Goal: Information Seeking & Learning: Find specific fact

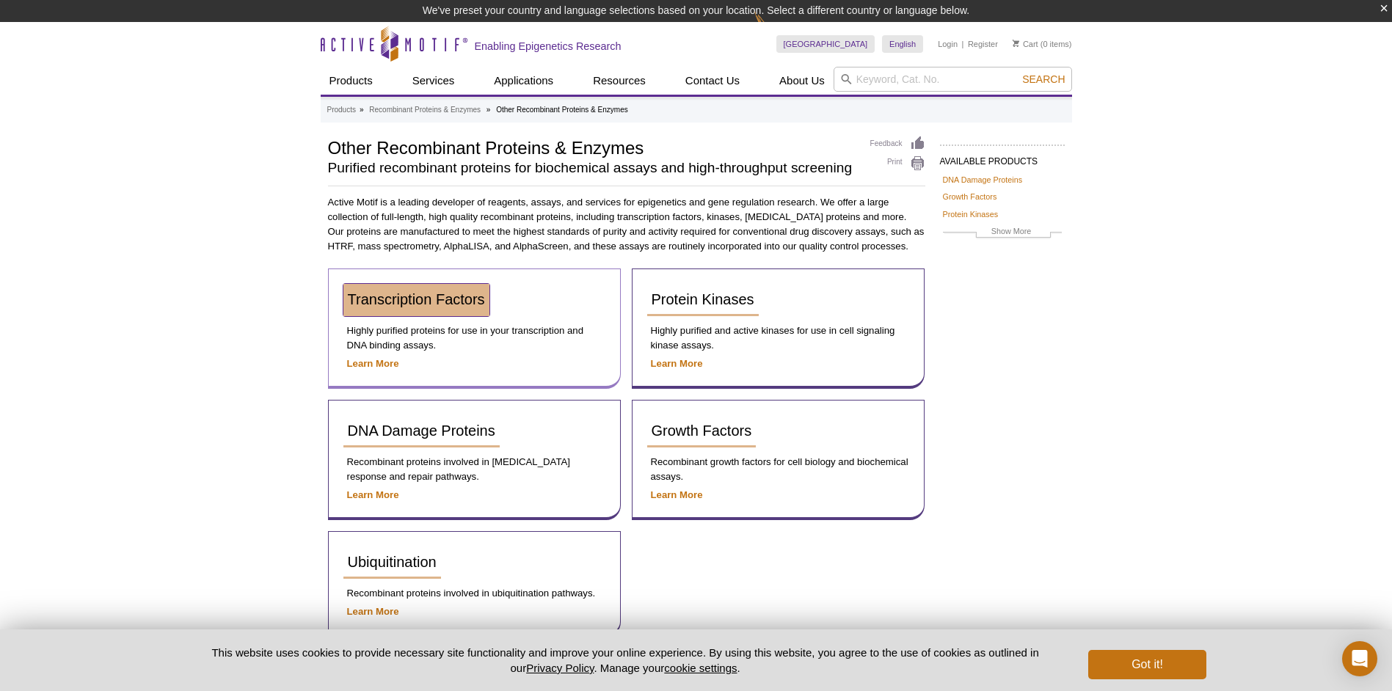
click at [442, 297] on span "Transcription Factors" at bounding box center [416, 299] width 137 height 16
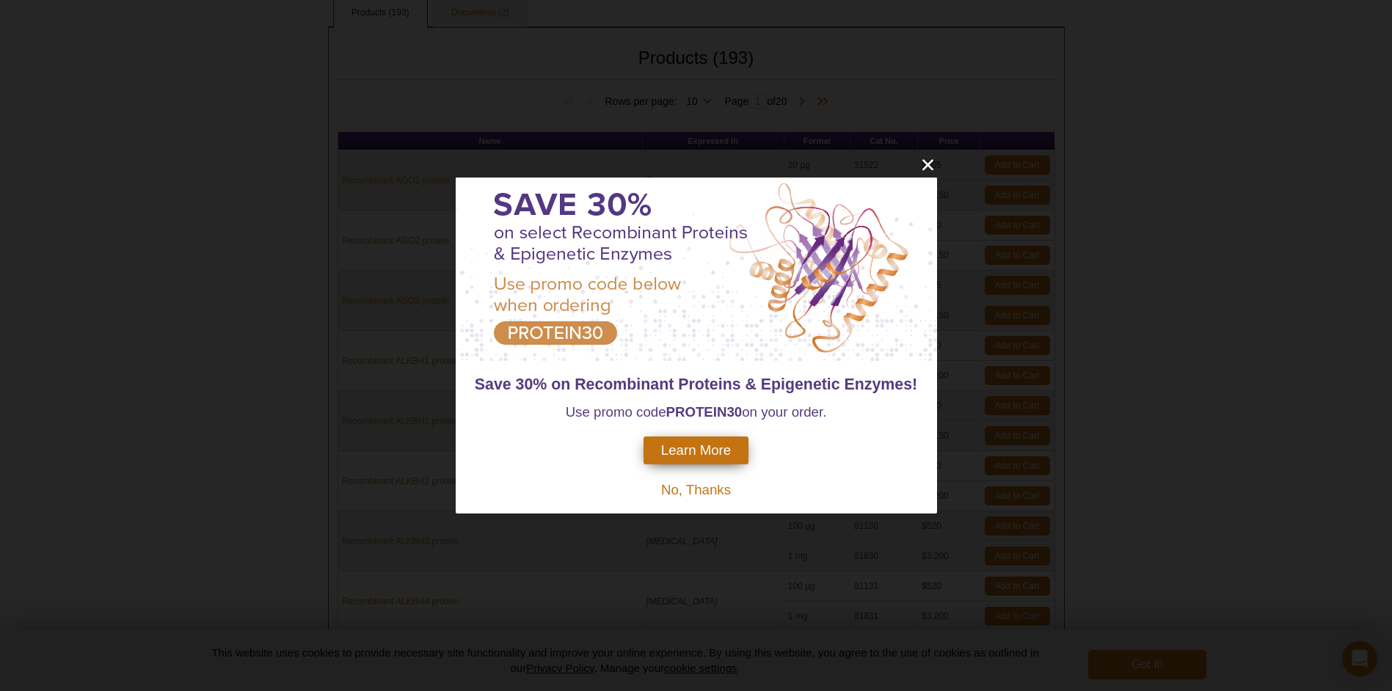
scroll to position [272, 0]
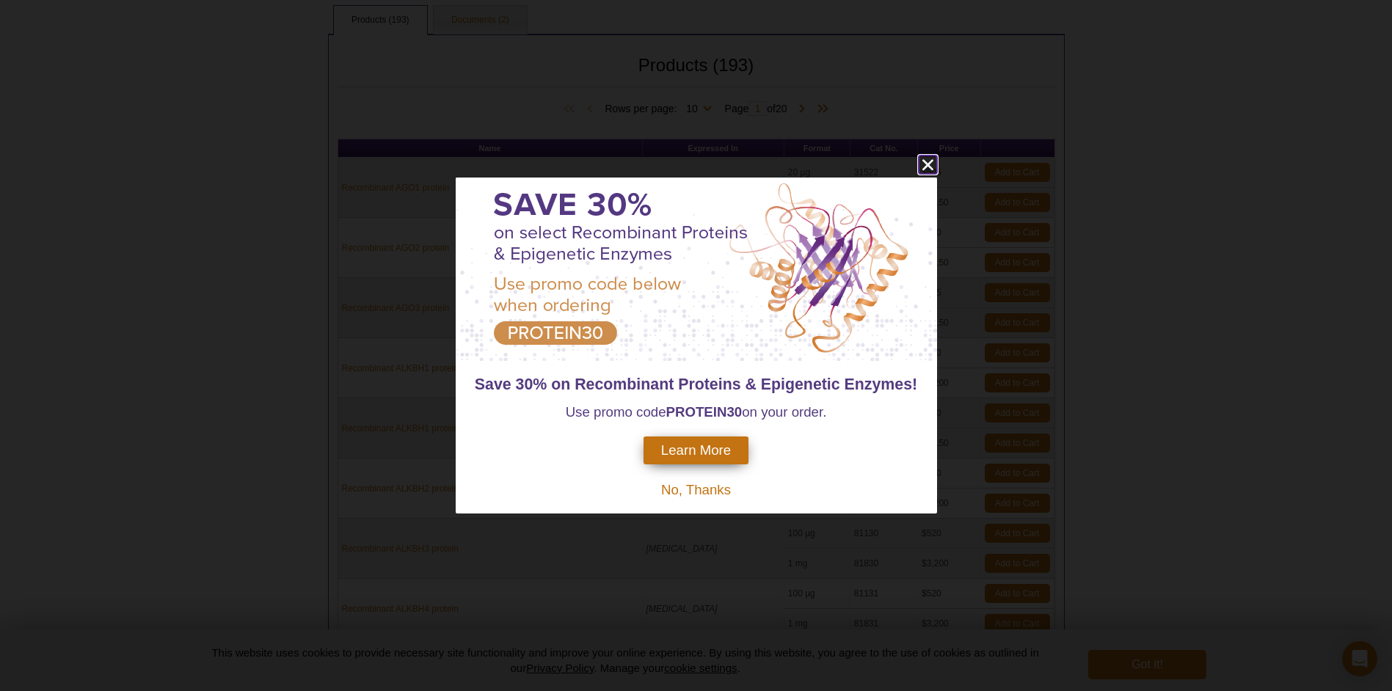
click at [924, 163] on icon "close" at bounding box center [928, 165] width 18 height 18
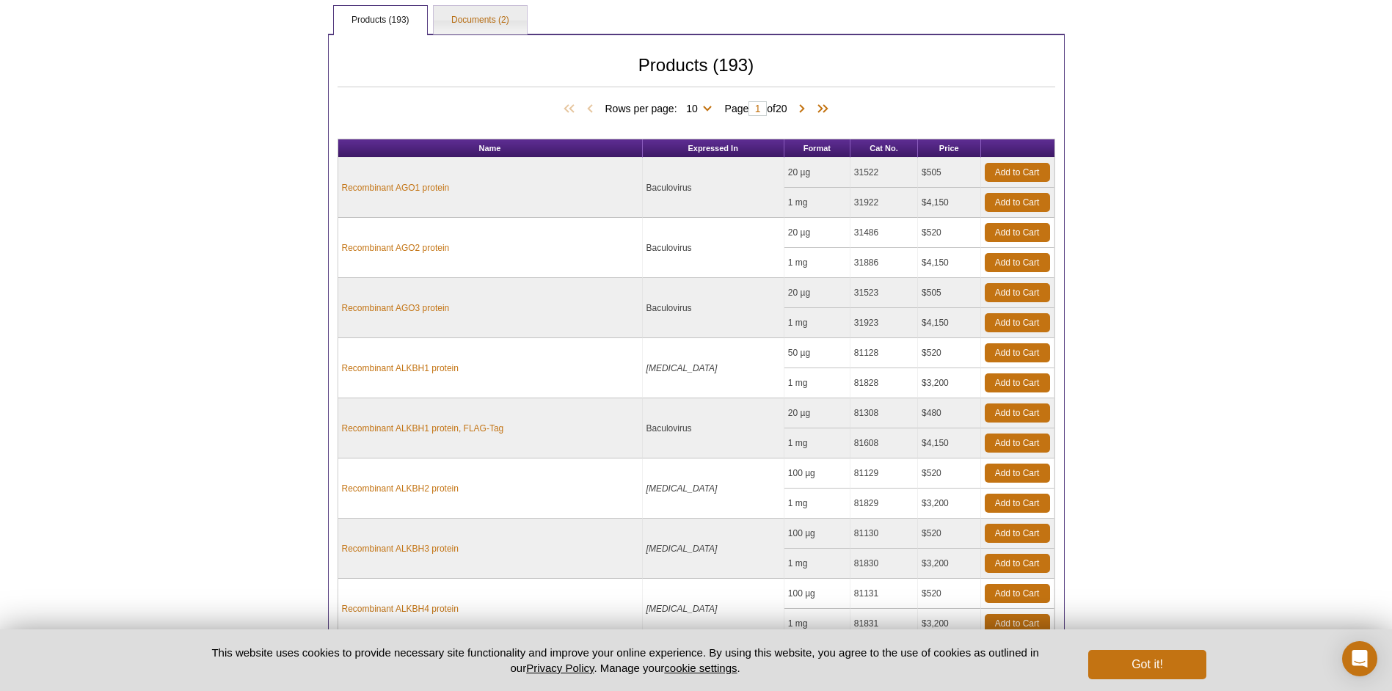
click at [1290, 292] on div "Active Motif Logo Enabling Epigenetics Research 0 Search Skip to content Active…" at bounding box center [696, 369] width 1392 height 1283
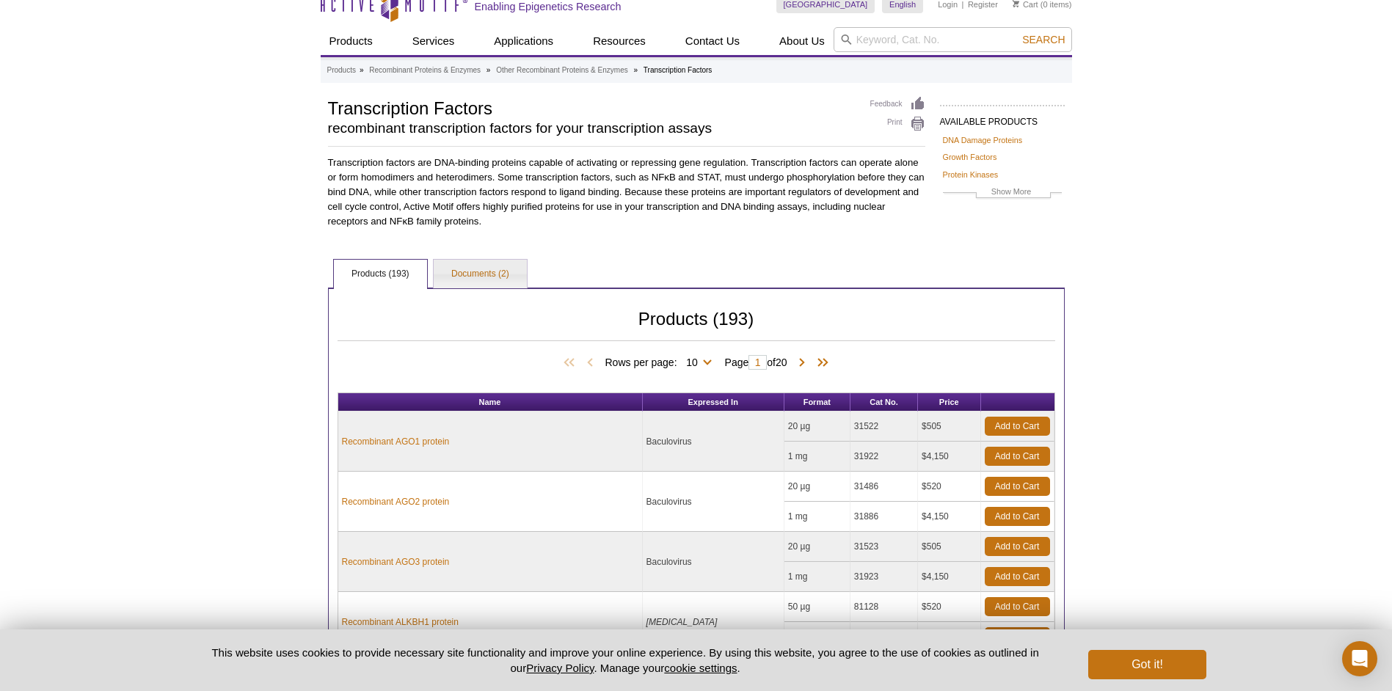
scroll to position [0, 0]
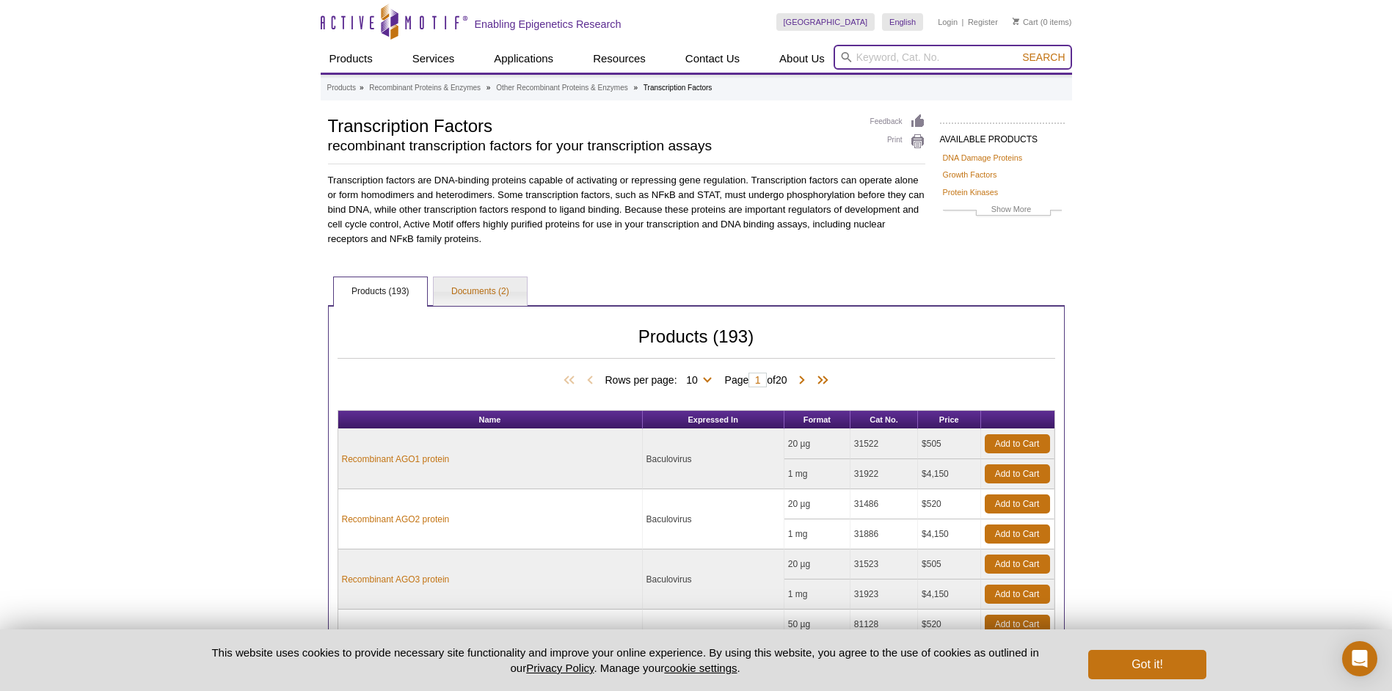
click at [923, 59] on input "search" at bounding box center [953, 57] width 239 height 25
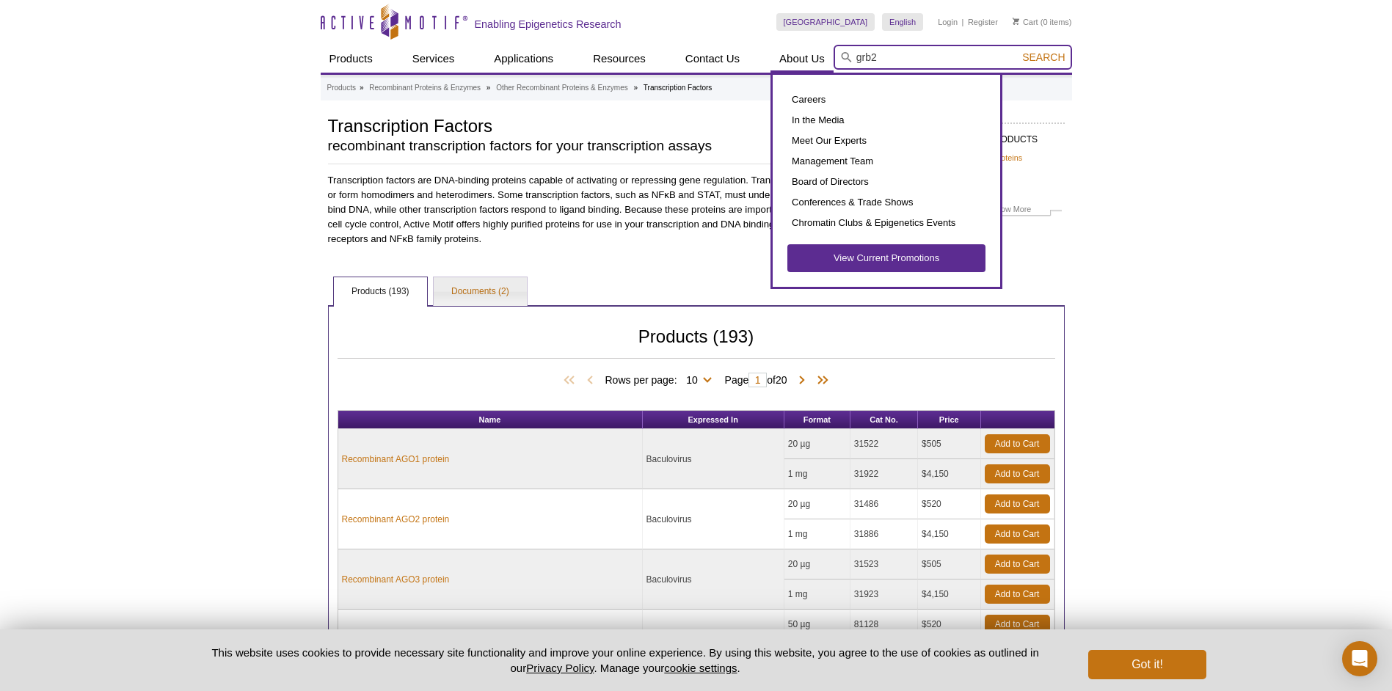
drag, startPoint x: 903, startPoint y: 52, endPoint x: 809, endPoint y: 56, distance: 94.0
click at [829, 54] on div "Products ChIP Assays ChIP Accessory Products ChIP Kits ChIP-Validated Antibodie…" at bounding box center [697, 59] width 752 height 28
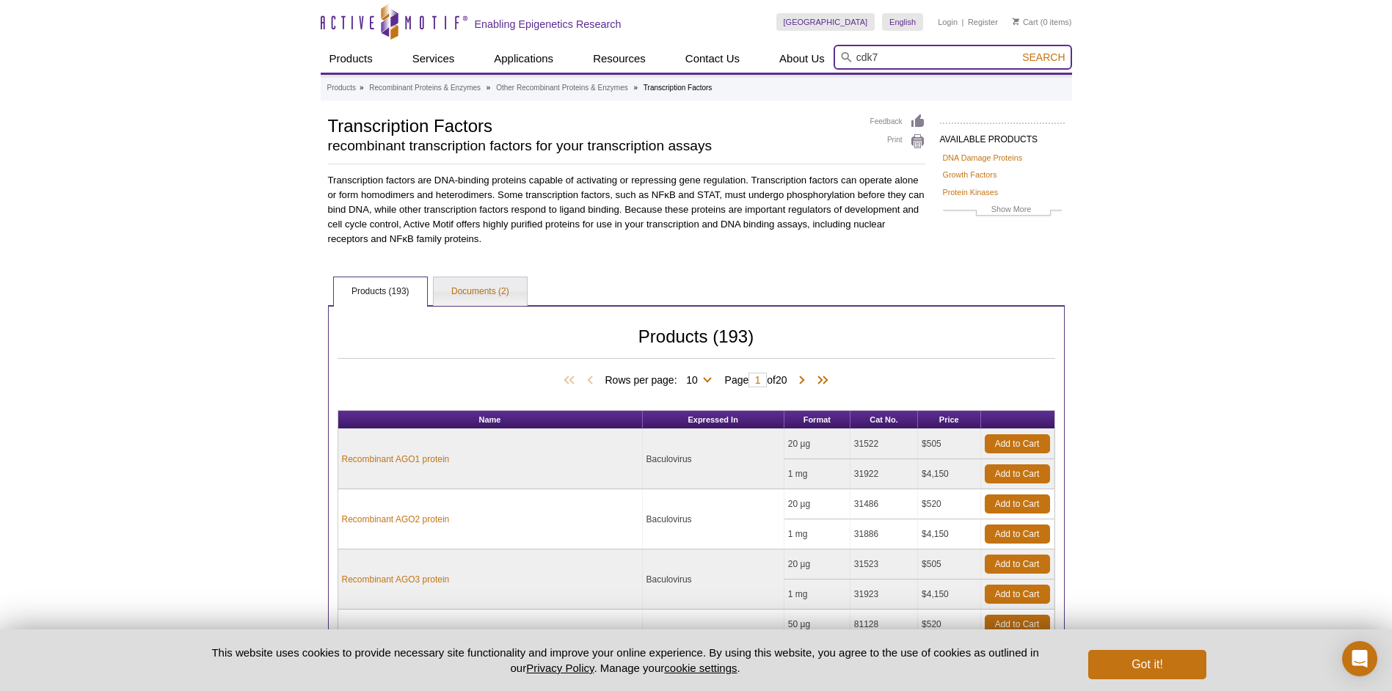
type input "cdk7"
click at [1052, 57] on span "Search" at bounding box center [1044, 57] width 43 height 12
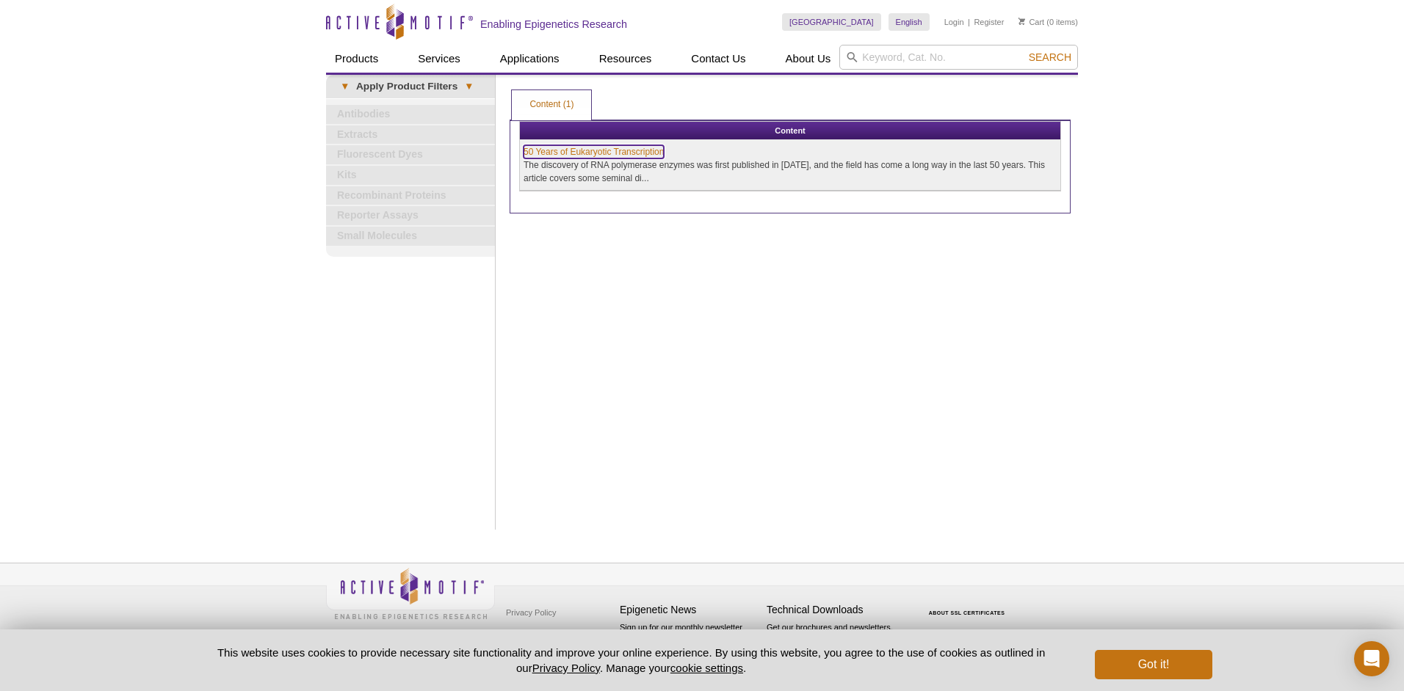
click at [612, 149] on link "50 Years of Eukaryotic Transcription" at bounding box center [593, 151] width 140 height 13
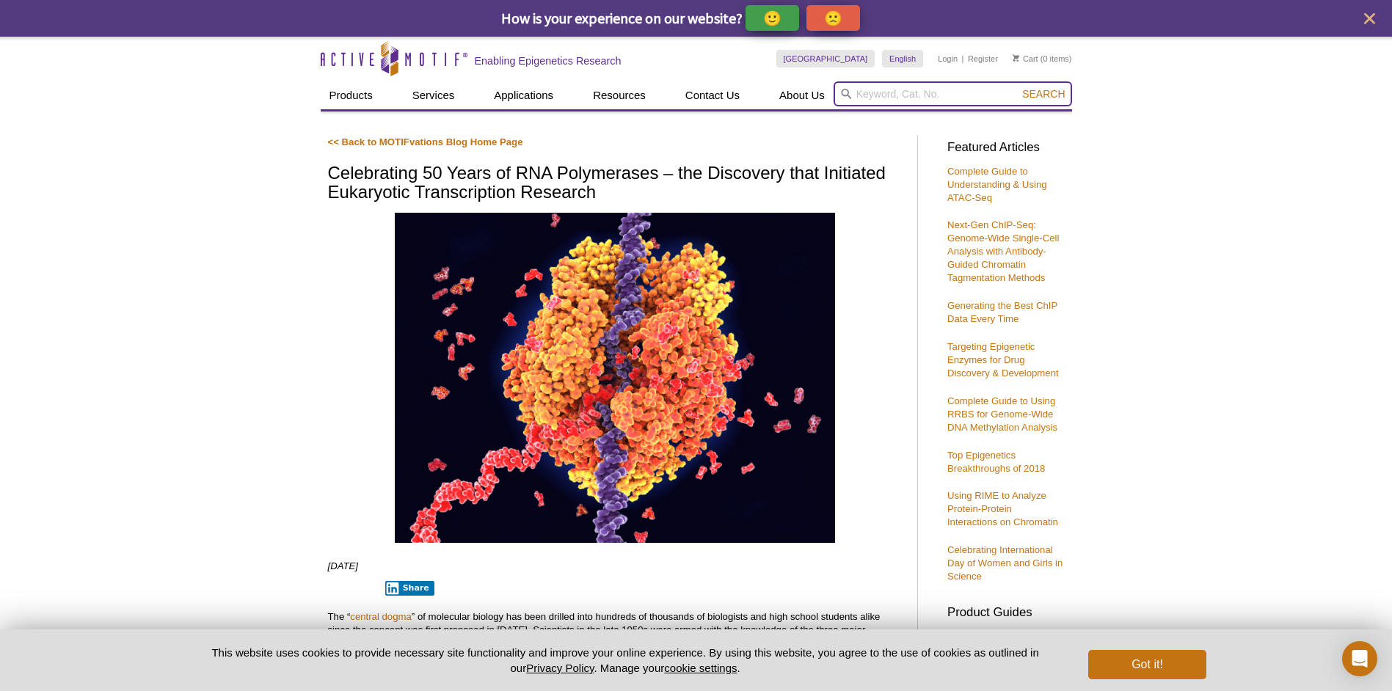
click at [929, 91] on input "search" at bounding box center [953, 93] width 239 height 25
click at [929, 90] on input "search" at bounding box center [953, 93] width 239 height 25
click at [855, 116] on strong "cdk7" at bounding box center [849, 117] width 22 height 11
type input "cdk7"
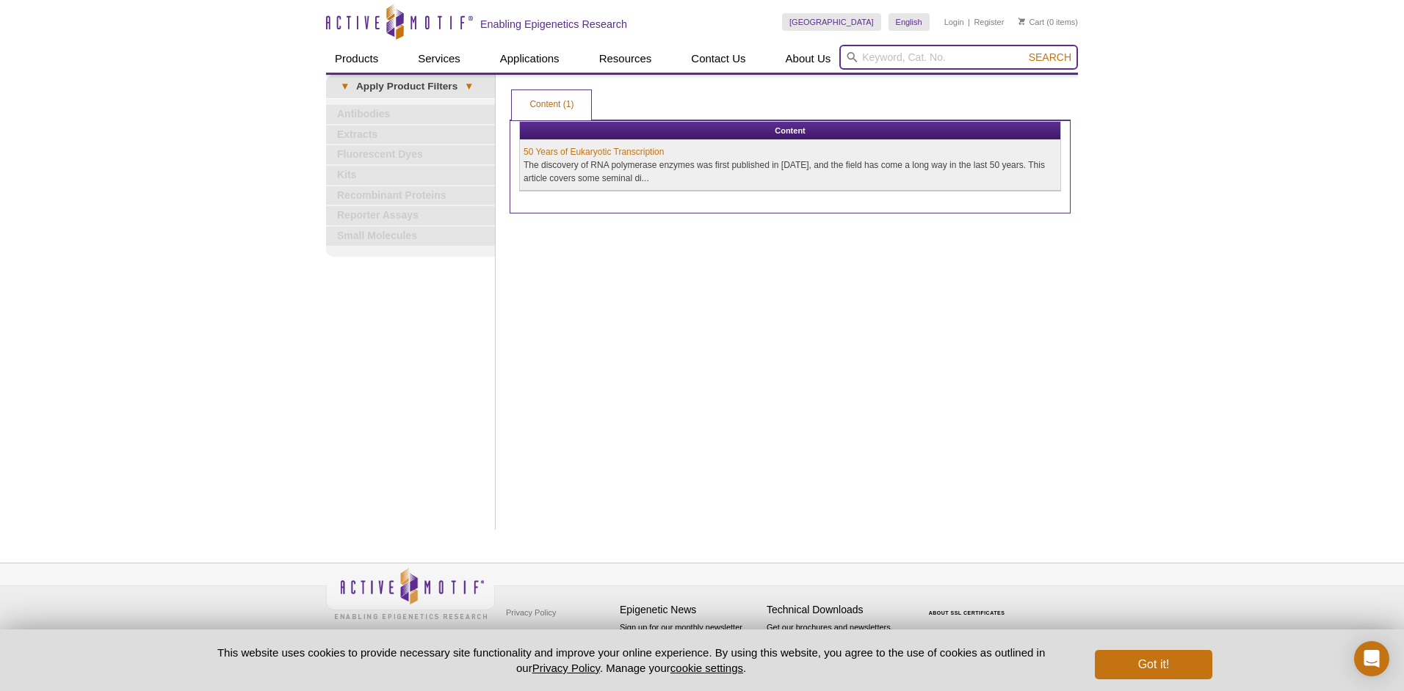
click at [899, 54] on input "search" at bounding box center [958, 57] width 239 height 25
type input "grb2"
click at [1039, 57] on span "Search" at bounding box center [1049, 57] width 43 height 12
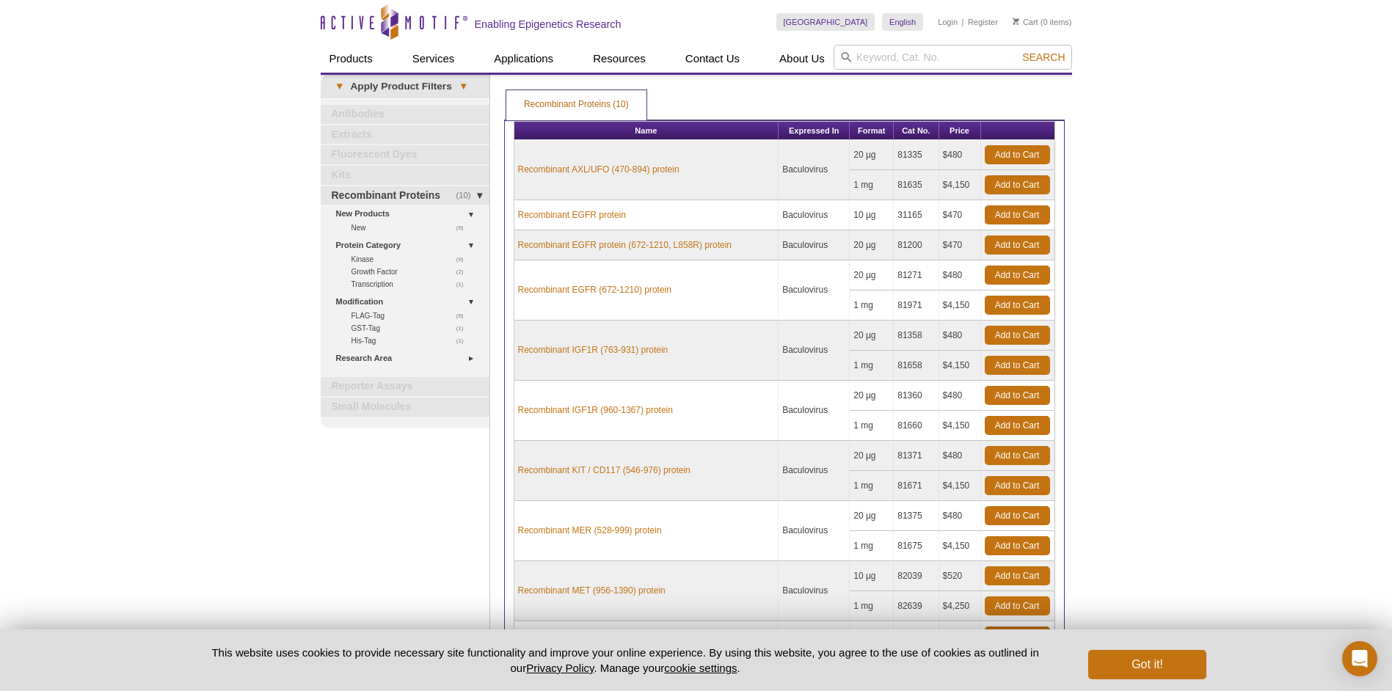
click at [1155, 268] on div "Active Motif Logo Enabling Epigenetics Research 0 Search Skip to content Active…" at bounding box center [696, 433] width 1392 height 866
